Goal: Information Seeking & Learning: Learn about a topic

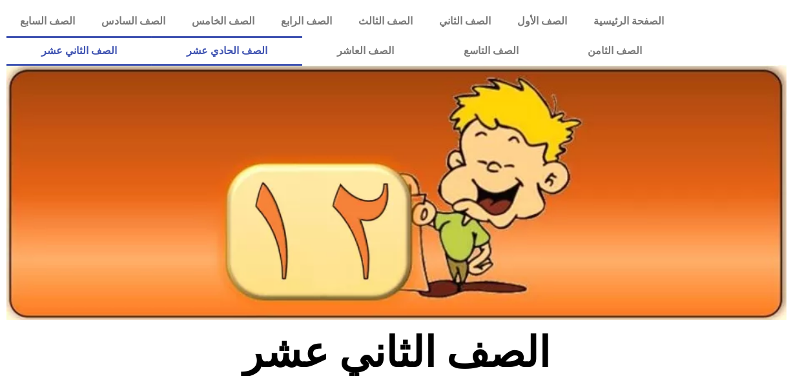
click at [302, 54] on link "الصف الحادي عشر" at bounding box center [227, 51] width 150 height 30
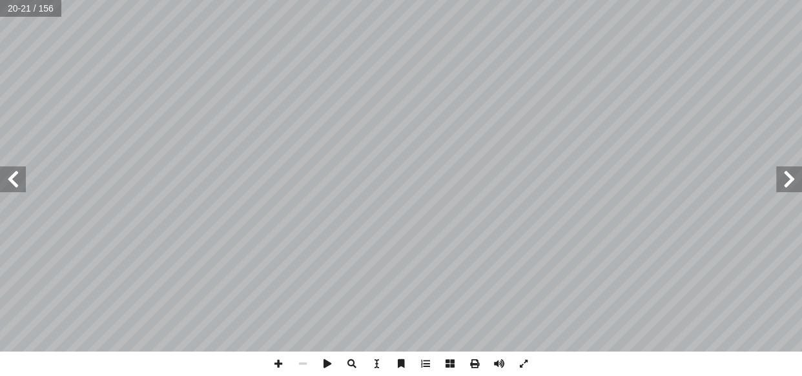
click at [17, 176] on span at bounding box center [13, 180] width 26 height 26
click at [11, 180] on span at bounding box center [13, 180] width 26 height 26
click at [17, 181] on span at bounding box center [13, 180] width 26 height 26
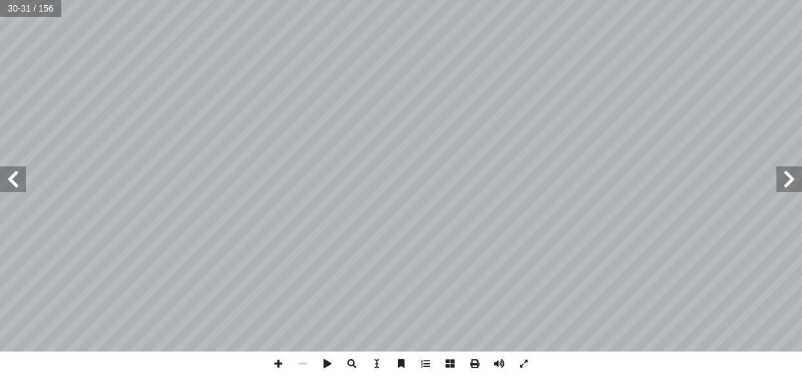
click at [20, 174] on span at bounding box center [13, 180] width 26 height 26
click at [783, 174] on span at bounding box center [789, 180] width 26 height 26
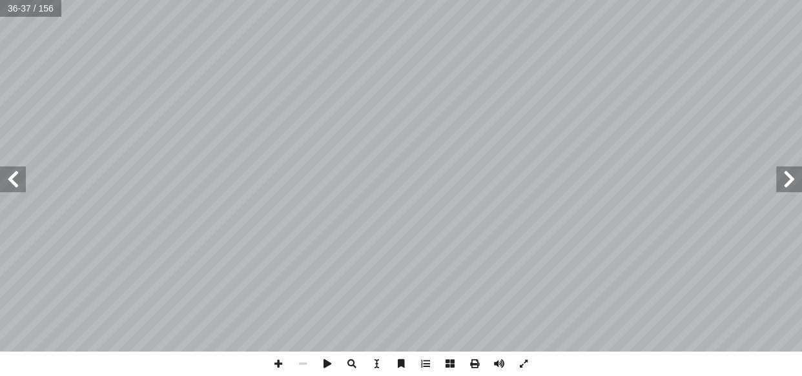
click at [783, 174] on span at bounding box center [789, 180] width 26 height 26
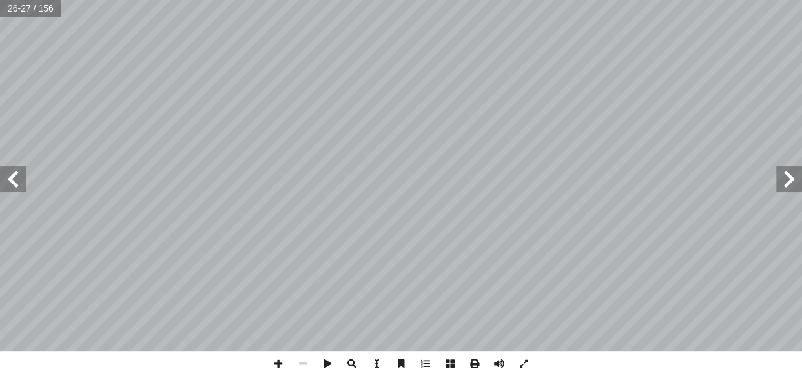
click at [783, 174] on span at bounding box center [789, 180] width 26 height 26
click at [11, 175] on span at bounding box center [13, 180] width 26 height 26
click at [19, 185] on span at bounding box center [13, 180] width 26 height 26
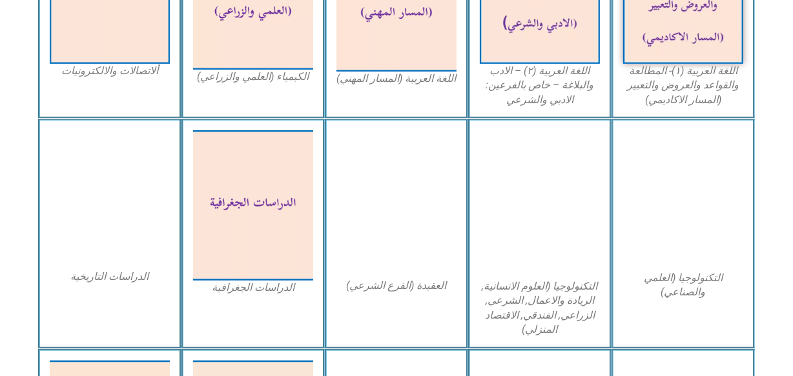
scroll to position [586, 0]
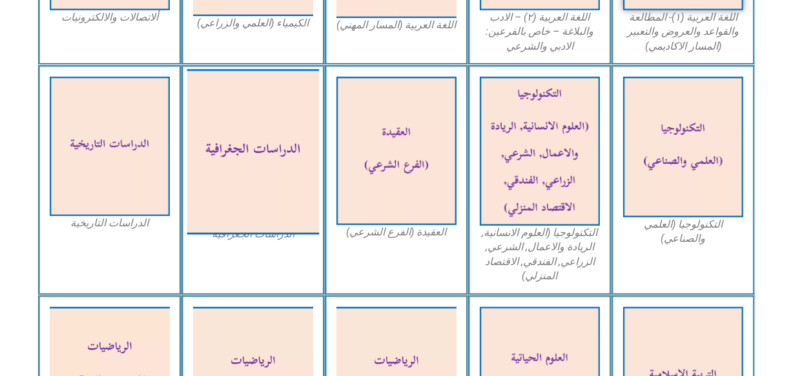
click at [287, 153] on img at bounding box center [253, 151] width 132 height 165
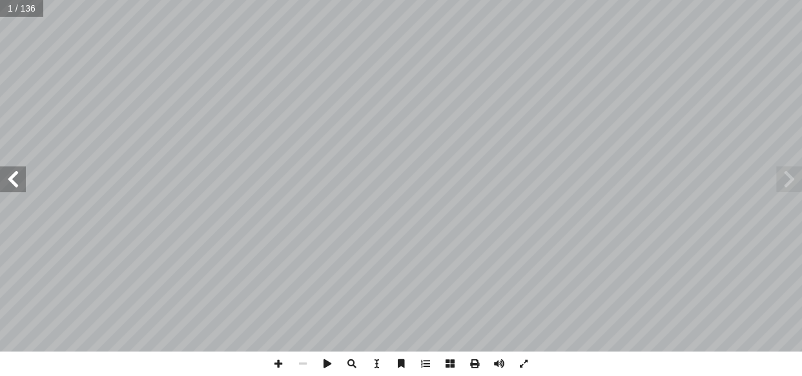
click at [16, 174] on span at bounding box center [13, 180] width 26 height 26
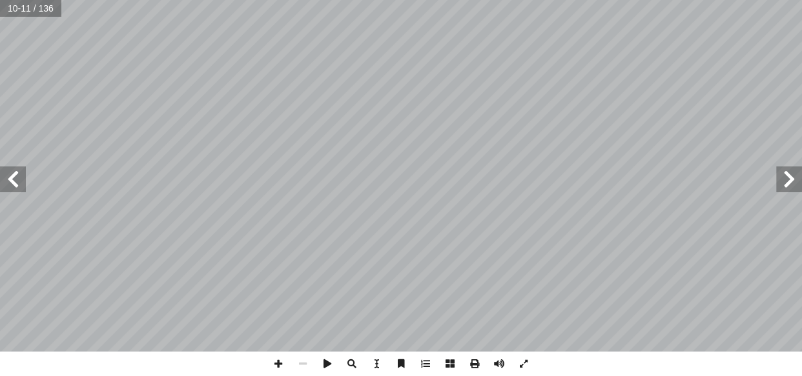
click at [16, 174] on span at bounding box center [13, 180] width 26 height 26
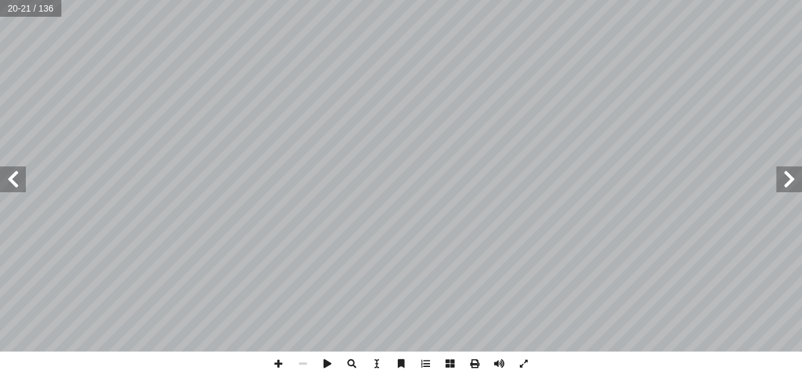
click at [16, 174] on span at bounding box center [13, 180] width 26 height 26
